Goal: Check status: Check status

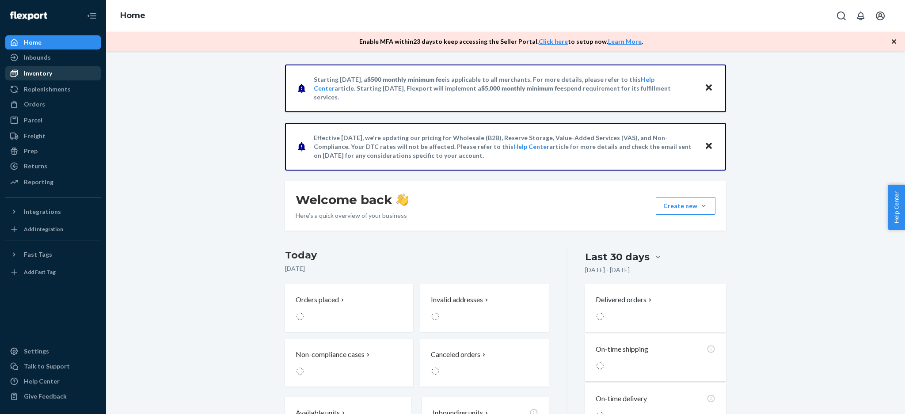
click at [51, 76] on div "Inventory" at bounding box center [53, 73] width 94 height 12
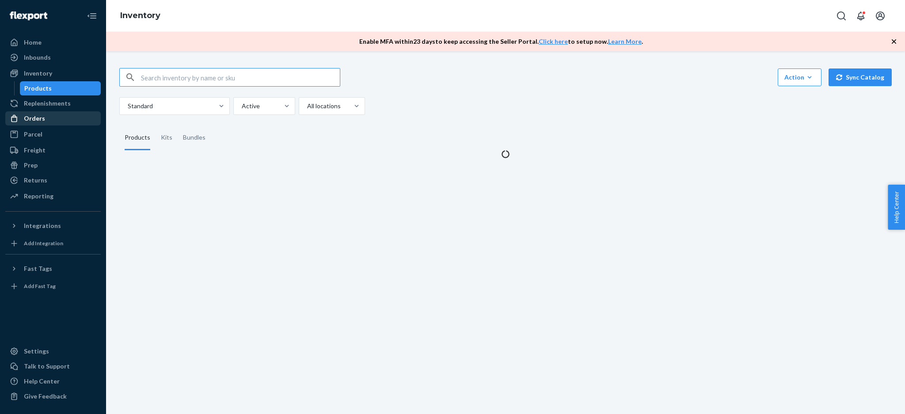
click at [69, 113] on div "Orders" at bounding box center [53, 118] width 94 height 12
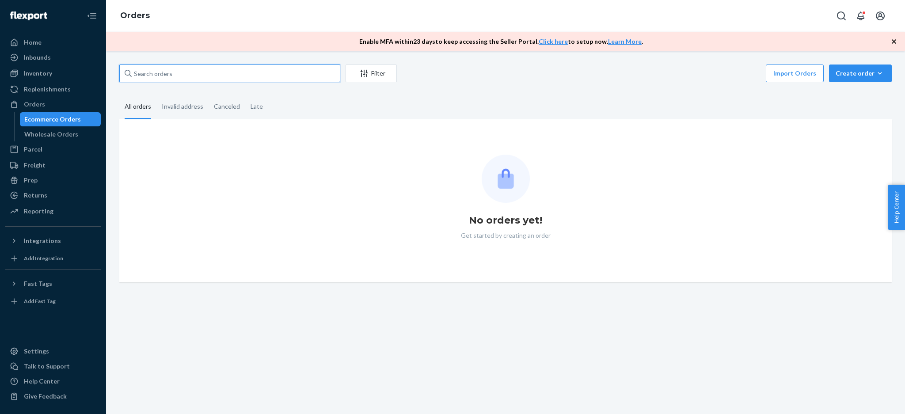
click at [180, 72] on input "text" at bounding box center [229, 73] width 221 height 18
paste input "HK18ZF5ILX"
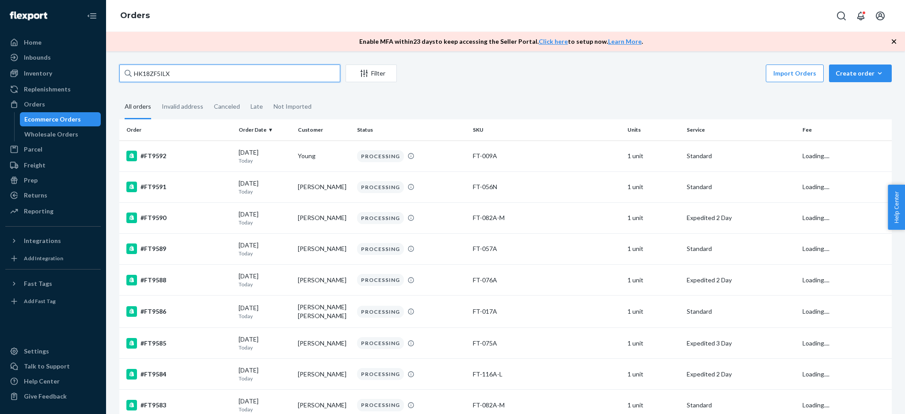
type input "HK18ZF5ILX"
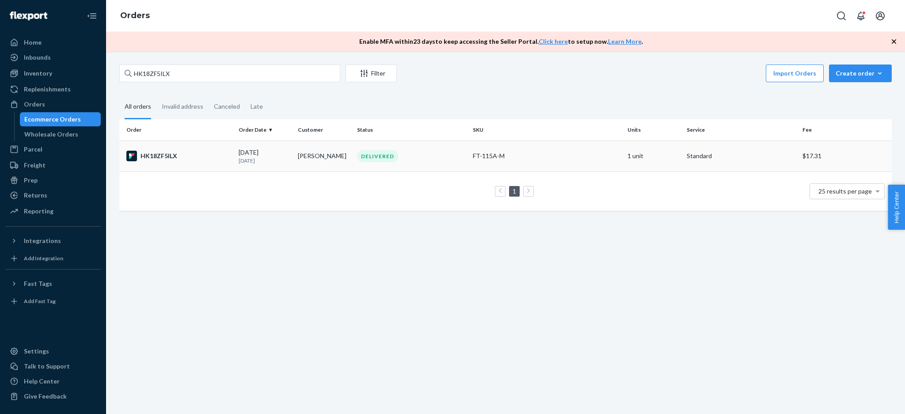
click at [548, 156] on div "FT-115A-M" at bounding box center [547, 156] width 148 height 9
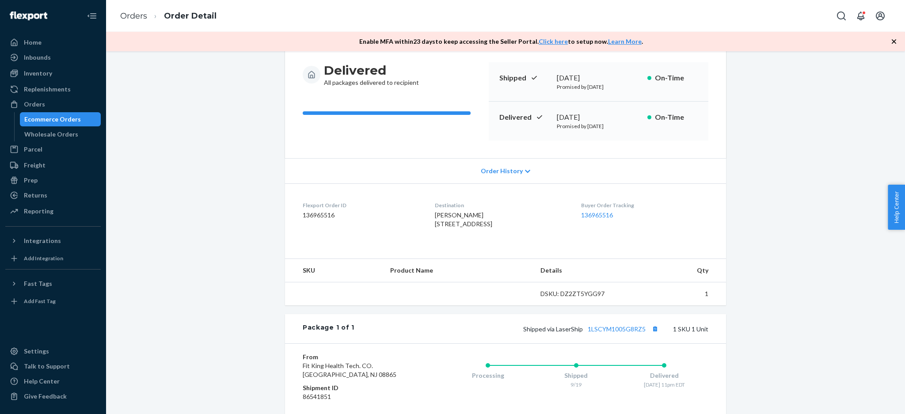
scroll to position [166, 0]
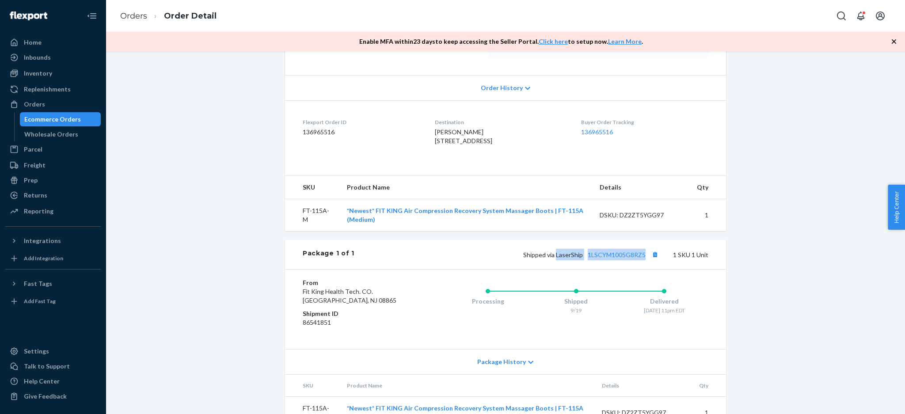
drag, startPoint x: 662, startPoint y: 276, endPoint x: 553, endPoint y: 278, distance: 109.1
click at [553, 269] on div "Package 1 of 1 Shipped via LaserShip 1LSCYM1005G8RZ5 1 SKU 1 Unit" at bounding box center [505, 254] width 441 height 29
copy span "LaserShip 1LSCYM1005G8RZ5"
click at [861, 135] on div "Flexport Order # HK18ZF5ILX • Standard / $17.31 View Details Submit Claim Creat…" at bounding box center [505, 168] width 785 height 541
click at [608, 258] on link "1LSCYM1005G8RZ5" at bounding box center [616, 255] width 58 height 8
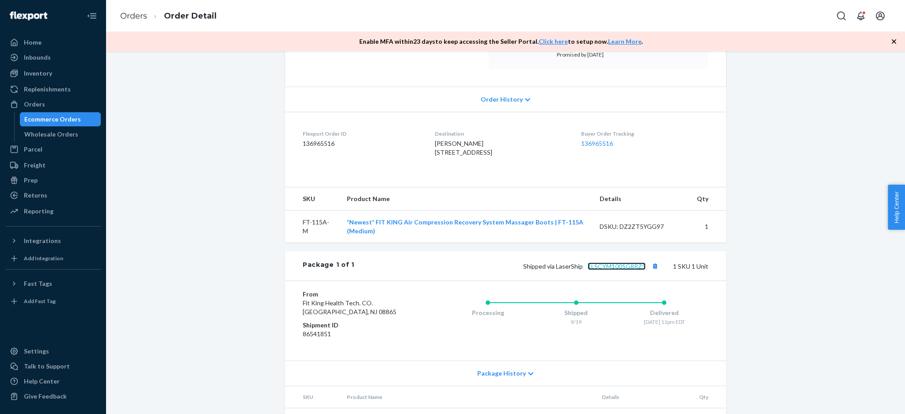
scroll to position [209, 0]
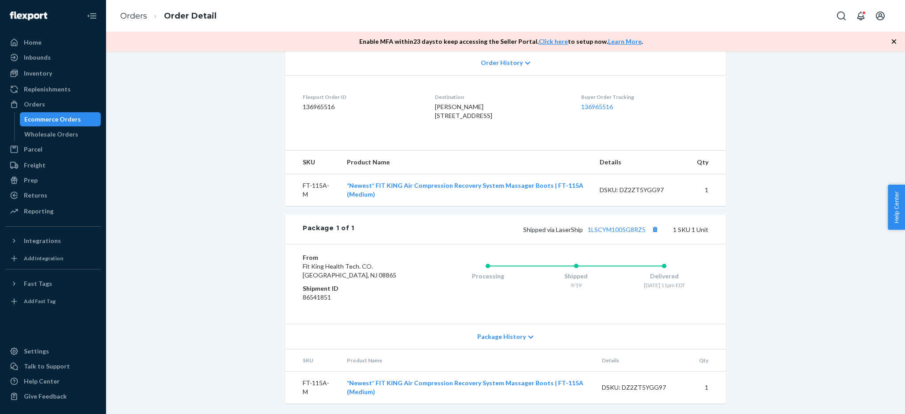
click at [49, 124] on div "Ecommerce Orders" at bounding box center [61, 119] width 80 height 12
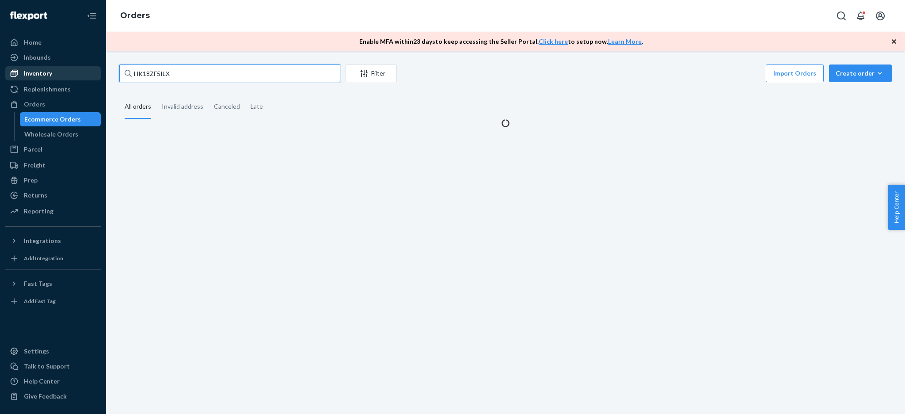
drag, startPoint x: 71, startPoint y: 79, endPoint x: 45, endPoint y: 80, distance: 25.6
click at [46, 80] on div "Home Inbounds Shipping Plans Problems Inventory Products Replenishments Orders …" at bounding box center [452, 207] width 905 height 414
paste input "BYMWNGKJE"
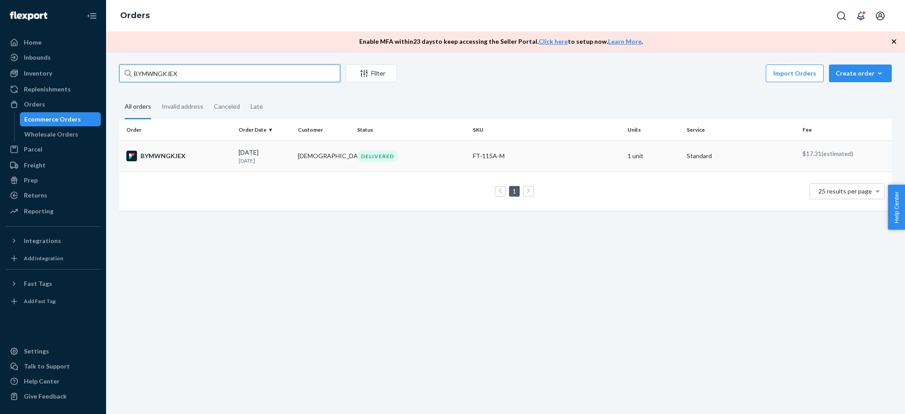
type input "BYMWNGKJEX"
click at [512, 144] on td "FT-115A-M" at bounding box center [546, 155] width 155 height 31
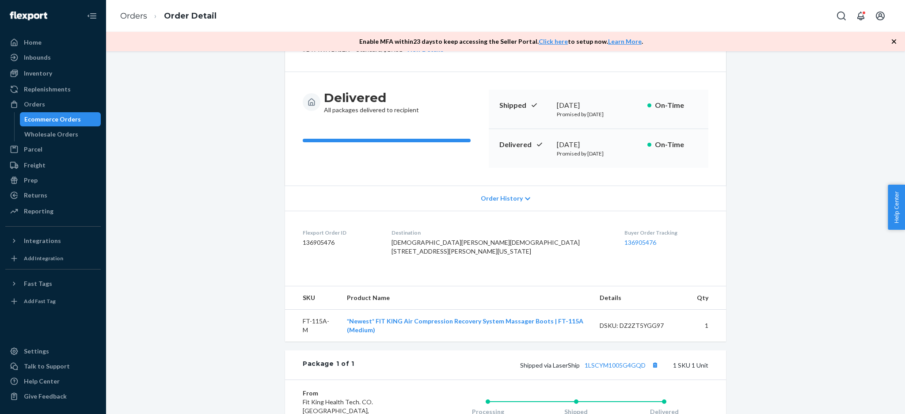
scroll to position [117, 0]
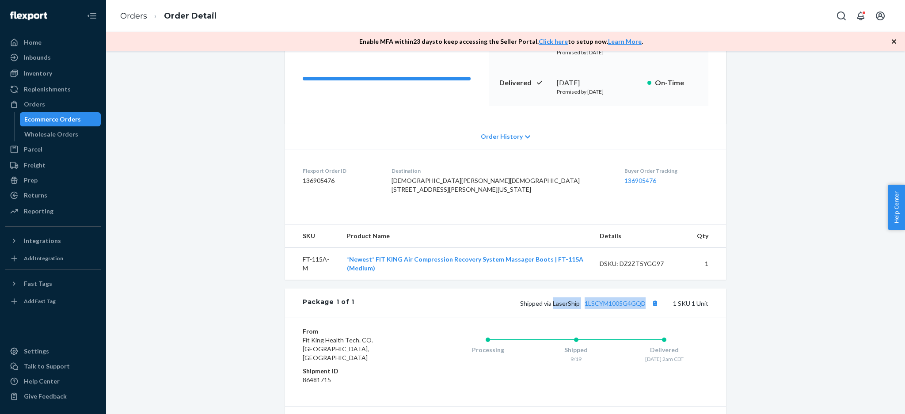
drag, startPoint x: 660, startPoint y: 329, endPoint x: 551, endPoint y: 336, distance: 108.9
click at [551, 318] on div "Package 1 of 1 Shipped via LaserShip 1LSCYM1005G4GQD 1 SKU 1 Unit" at bounding box center [505, 302] width 441 height 29
copy span "LaserShip 1LSCYM1005G4GQD"
drag, startPoint x: 858, startPoint y: 317, endPoint x: 686, endPoint y: 332, distance: 172.9
click at [858, 317] on div "Flexport Order # BYMWNGKJEX • Standard / $17.31 View Details Submit Claim Creat…" at bounding box center [505, 222] width 785 height 550
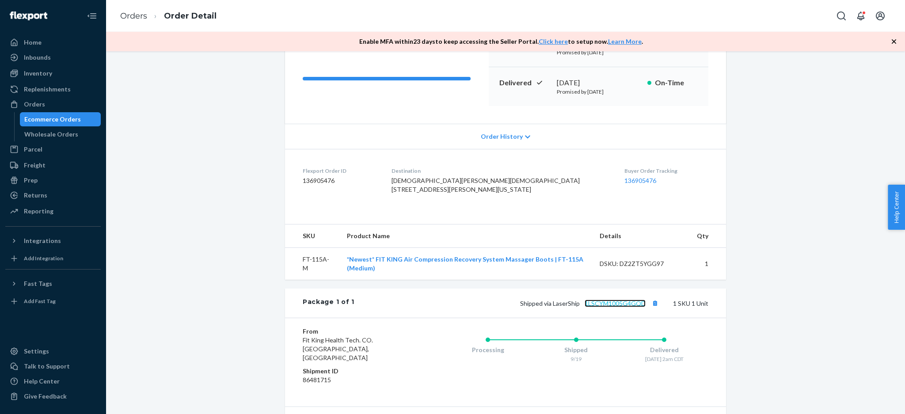
click at [624, 307] on link "1LSCYM1005G4GQD" at bounding box center [614, 303] width 61 height 8
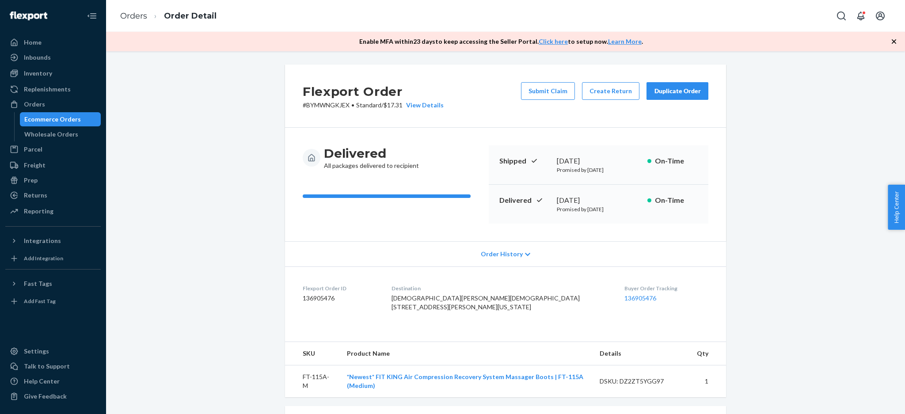
scroll to position [59, 0]
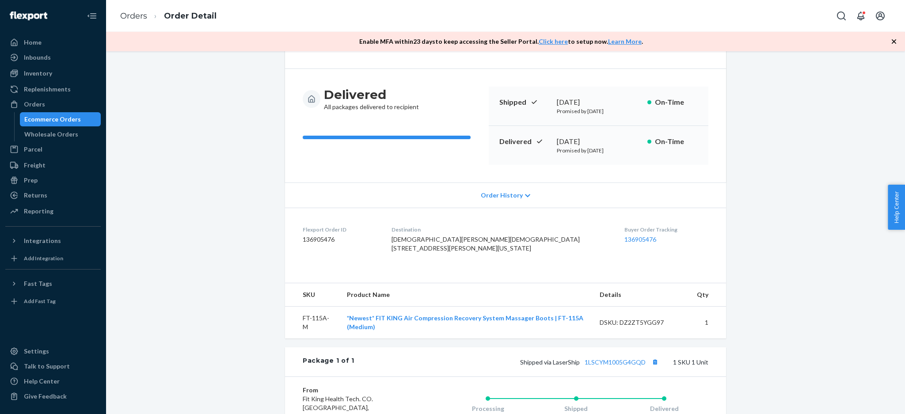
click at [125, 297] on div "Flexport Order # BYMWNGKJEX • Standard / $17.31 View Details Submit Claim Creat…" at bounding box center [505, 281] width 785 height 550
drag, startPoint x: 426, startPoint y: 257, endPoint x: 474, endPoint y: 271, distance: 50.5
click at [474, 253] on div "[DEMOGRAPHIC_DATA][PERSON_NAME][DEMOGRAPHIC_DATA] [STREET_ADDRESS][PERSON_NAME]…" at bounding box center [500, 244] width 219 height 18
click at [473, 256] on div "Destination [PERSON_NAME][DEMOGRAPHIC_DATA] [STREET_ADDRESS][PERSON_NAME][US_ST…" at bounding box center [500, 241] width 219 height 30
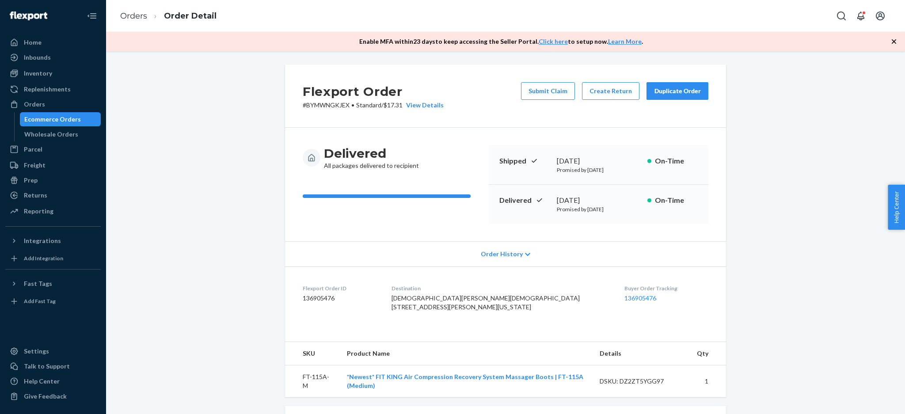
click at [390, 169] on div "Delivered All packages delivered to recipient" at bounding box center [371, 157] width 95 height 25
